Goal: Find specific page/section: Find specific page/section

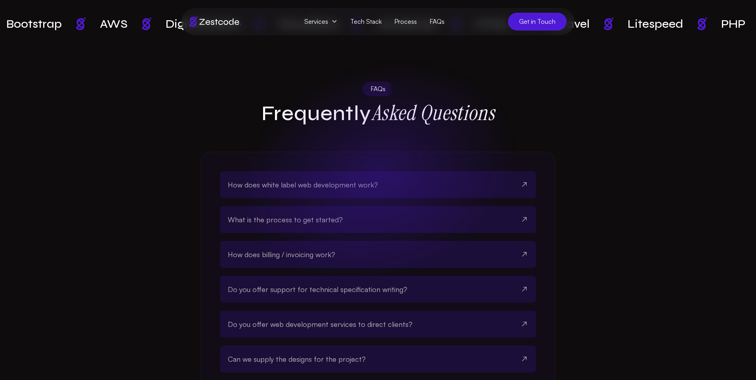
scroll to position [2148, 0]
click at [334, 179] on span "How does white label web development work?" at bounding box center [303, 184] width 150 height 11
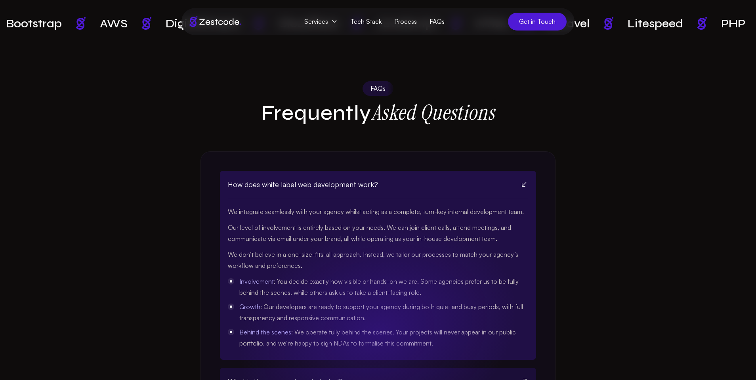
click at [334, 179] on span "How does white label web development work?" at bounding box center [303, 184] width 150 height 11
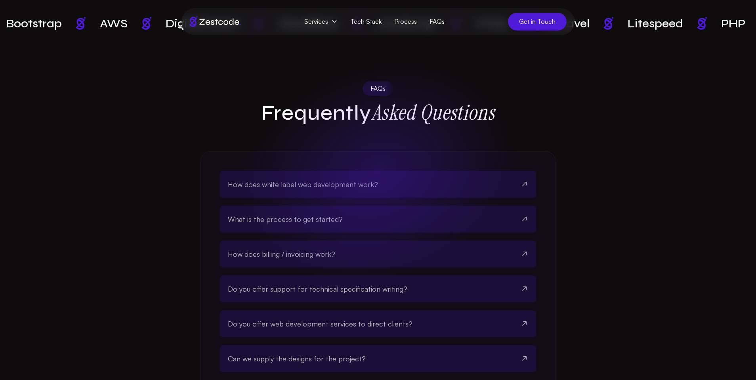
click at [334, 179] on span "How does white label web development work?" at bounding box center [303, 184] width 150 height 11
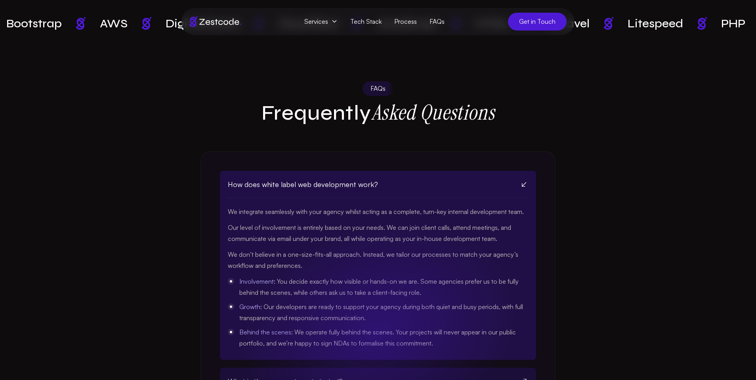
click at [334, 179] on span "How does white label web development work?" at bounding box center [303, 184] width 150 height 11
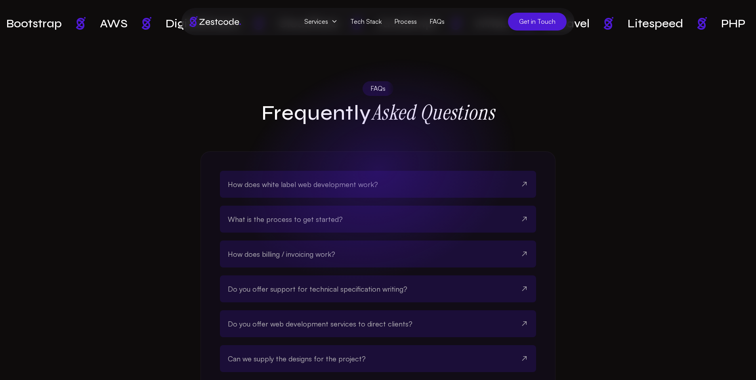
click at [361, 212] on button "What is the process to get started?" at bounding box center [378, 219] width 300 height 27
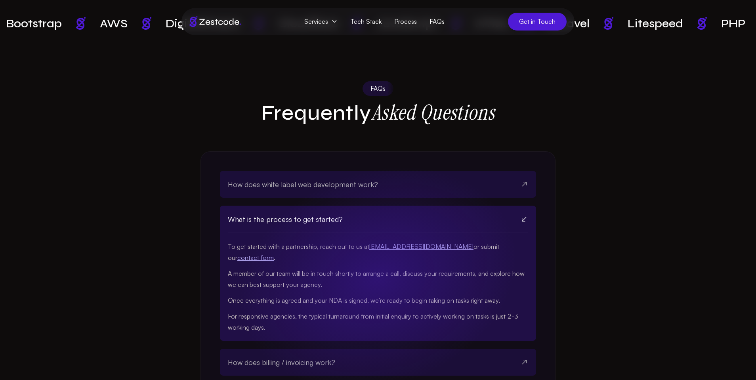
click at [361, 212] on button "What is the process to get started?" at bounding box center [378, 219] width 300 height 27
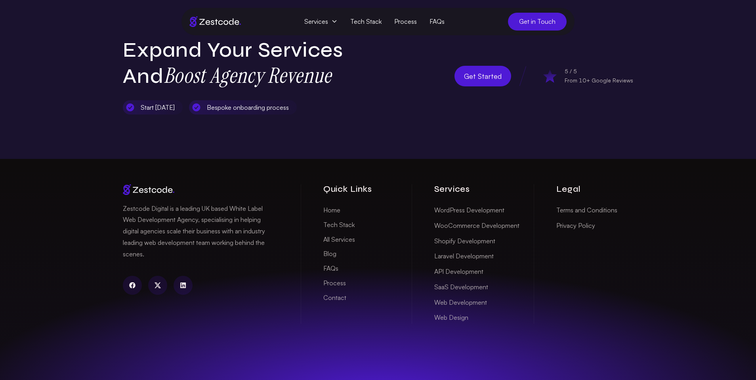
scroll to position [2606, 0]
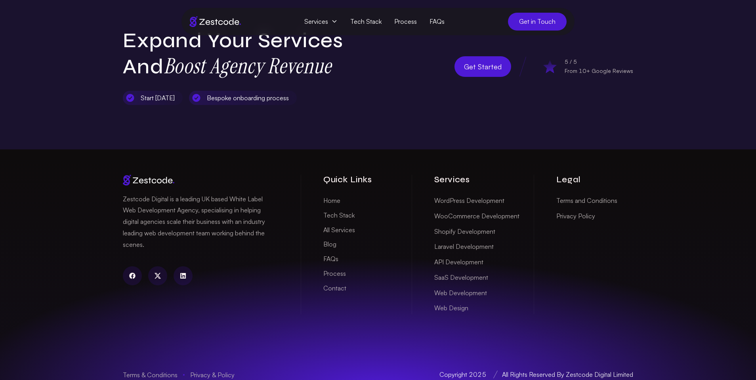
click at [338, 209] on link "Tech Stack" at bounding box center [338, 215] width 31 height 12
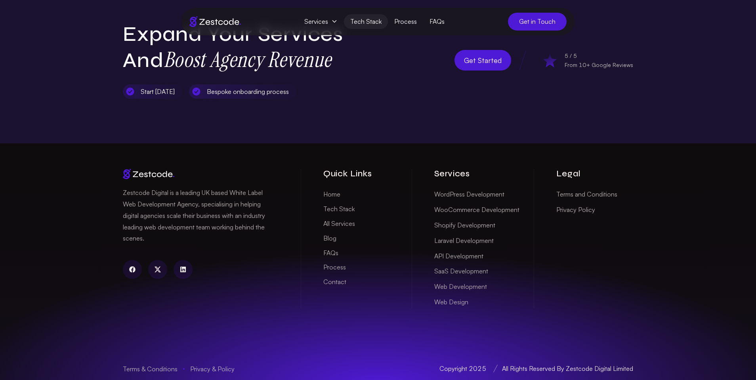
scroll to position [1254, 0]
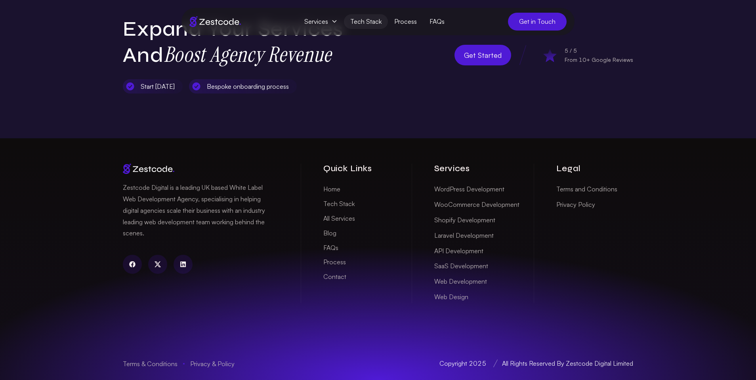
click at [346, 218] on link "All Services" at bounding box center [339, 218] width 32 height 12
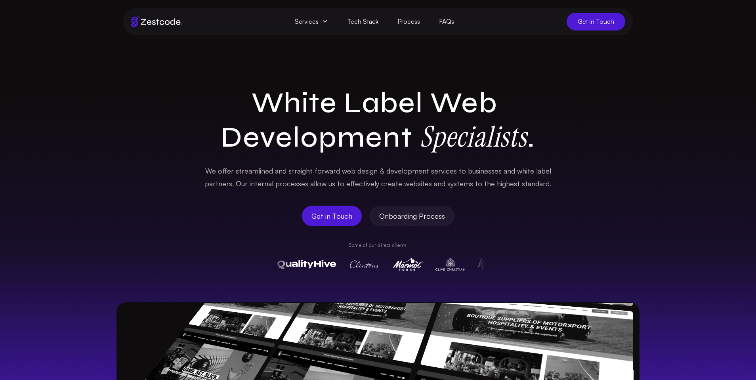
click at [438, 212] on span "Onboarding Process" at bounding box center [412, 215] width 66 height 11
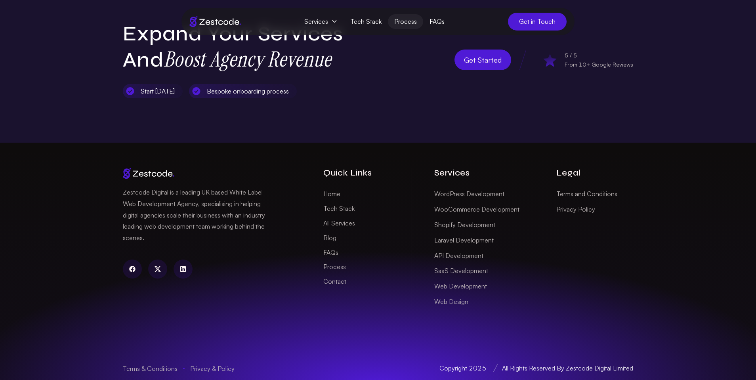
scroll to position [574, 0]
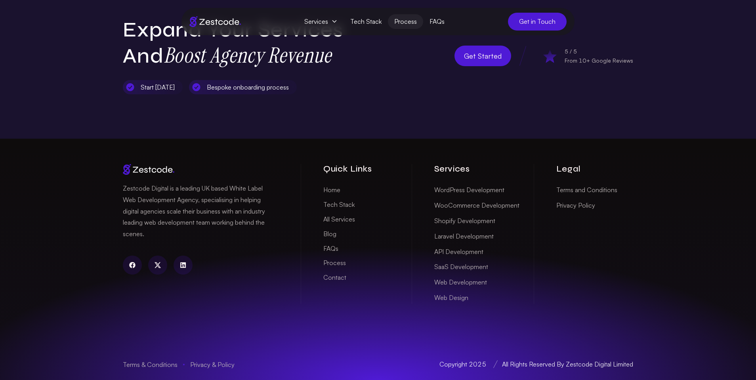
click at [330, 266] on link "Process" at bounding box center [334, 263] width 23 height 12
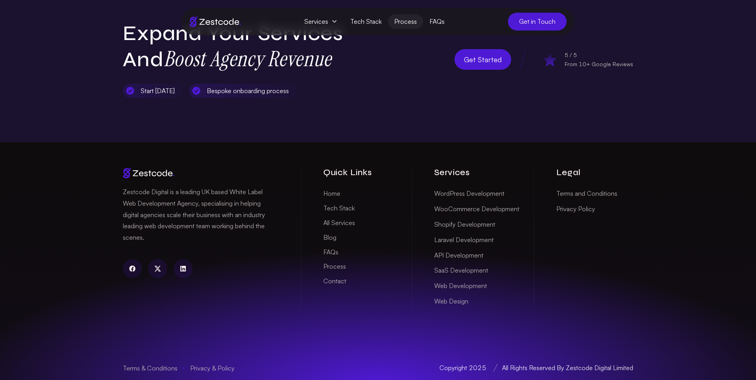
scroll to position [574, 0]
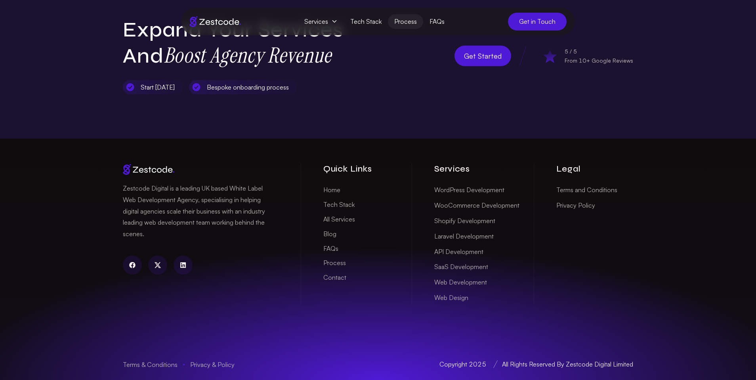
click at [184, 261] on link "linkedin" at bounding box center [183, 265] width 19 height 19
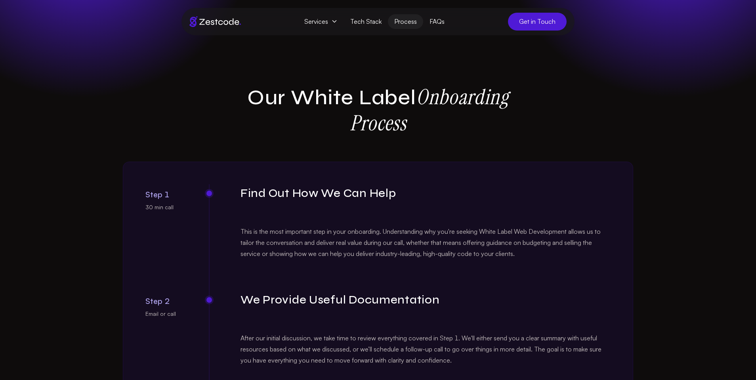
scroll to position [0, 0]
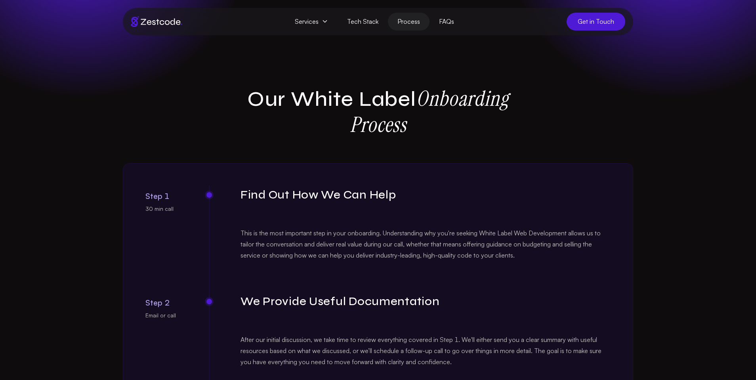
click at [324, 22] on icon at bounding box center [325, 21] width 6 height 6
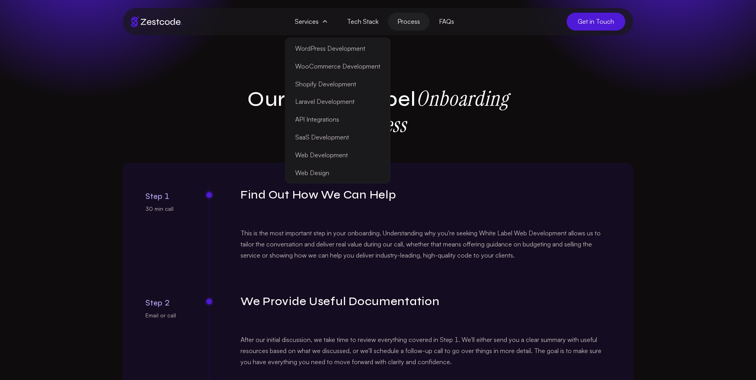
click at [604, 21] on span "Get in Touch" at bounding box center [596, 22] width 59 height 18
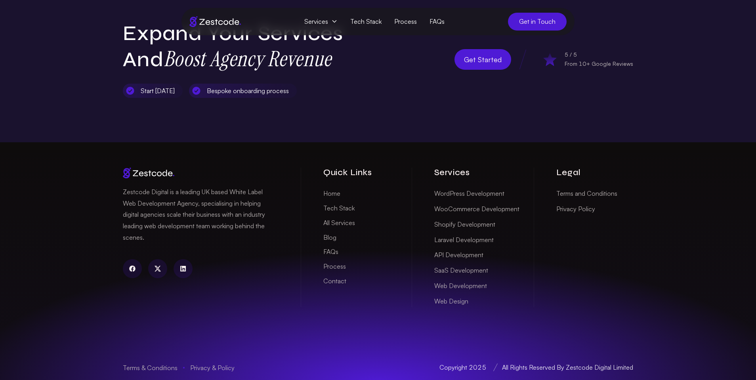
scroll to position [371, 0]
